Goal: Task Accomplishment & Management: Use online tool/utility

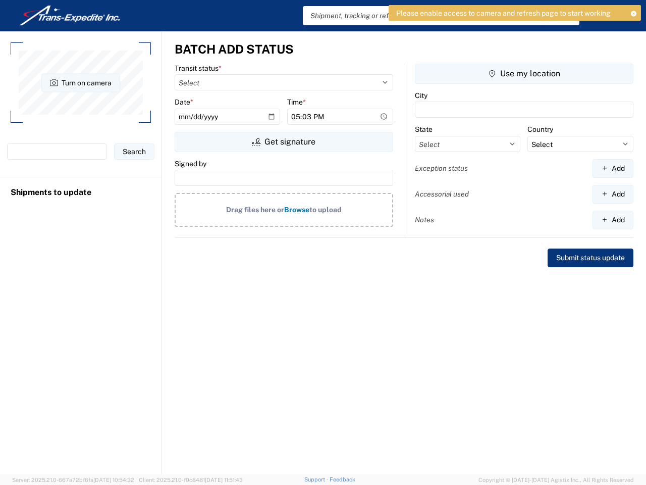
click at [634, 13] on icon at bounding box center [633, 14] width 7 height 6
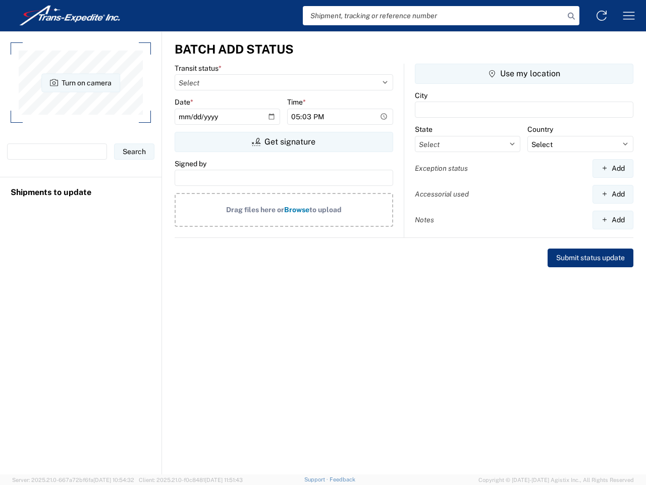
click at [81, 82] on button "Turn on camera" at bounding box center [80, 82] width 79 height 19
click at [80, 82] on button "Turn on camera" at bounding box center [80, 82] width 79 height 19
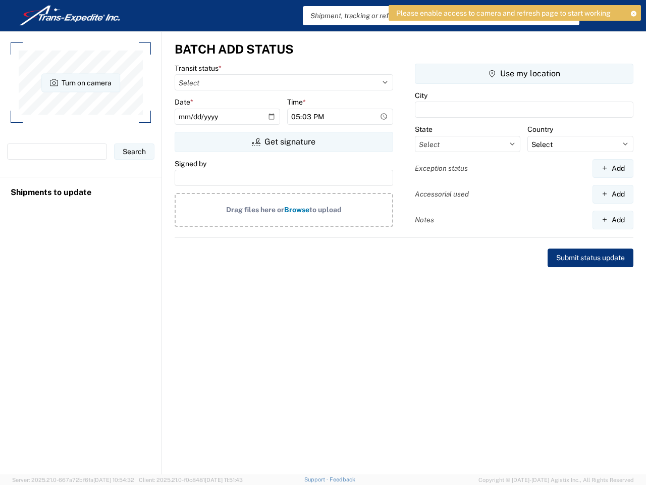
click at [284, 142] on button "Get signature" at bounding box center [284, 142] width 219 height 20
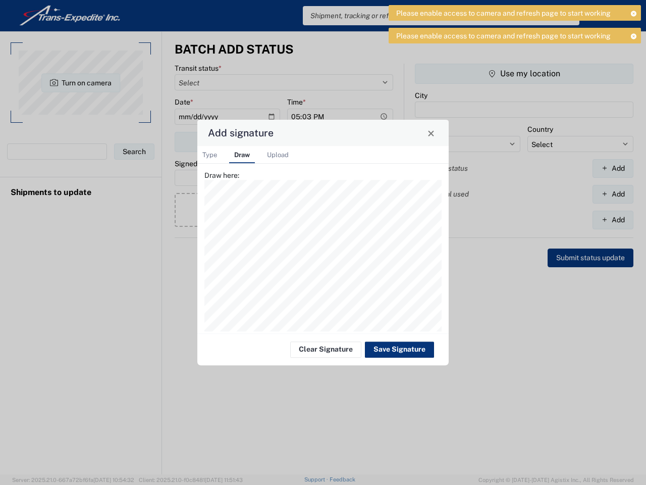
click at [525, 74] on div "Add signature Type Draw Upload Type here: Draw here: Drag file here or Browse t…" at bounding box center [323, 242] width 646 height 485
click at [613, 168] on div "Add signature Type Draw Upload Type here: Draw here: Drag file here or Browse t…" at bounding box center [323, 242] width 646 height 485
click at [613, 194] on div "Add signature Type Draw Upload Type here: Draw here: Drag file here or Browse t…" at bounding box center [323, 242] width 646 height 485
click at [613, 220] on div "Add signature Type Draw Upload Type here: Draw here: Drag file here or Browse t…" at bounding box center [323, 242] width 646 height 485
click at [336, 479] on div "Add signature Type Draw Upload Type here: Draw here: Drag file here or Browse t…" at bounding box center [323, 242] width 646 height 485
